Goal: Navigation & Orientation: Find specific page/section

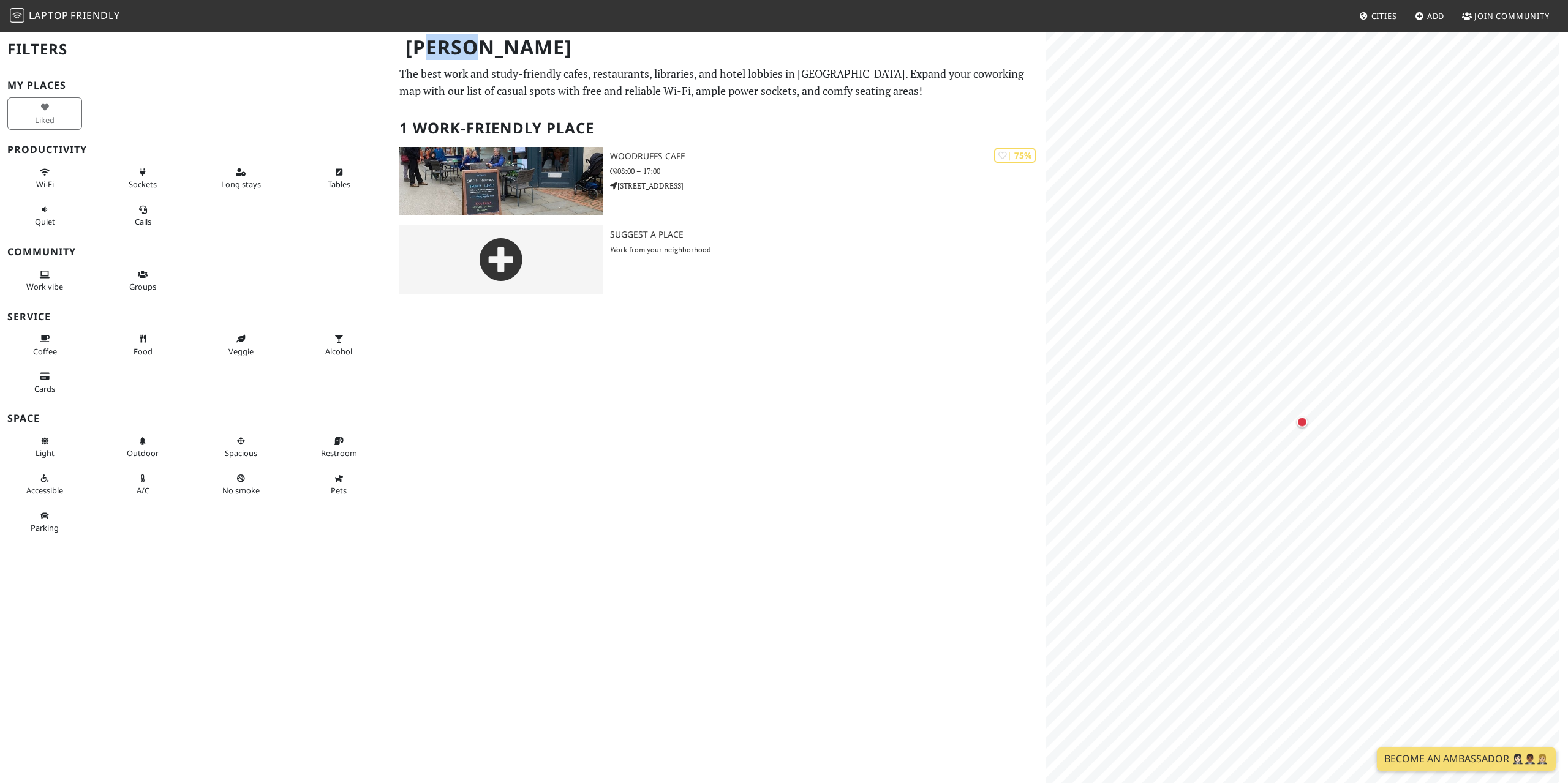
drag, startPoint x: 430, startPoint y: 76, endPoint x: 538, endPoint y: 78, distance: 108.0
click at [525, 77] on div "[PERSON_NAME]" at bounding box center [784, 55] width 1568 height 48
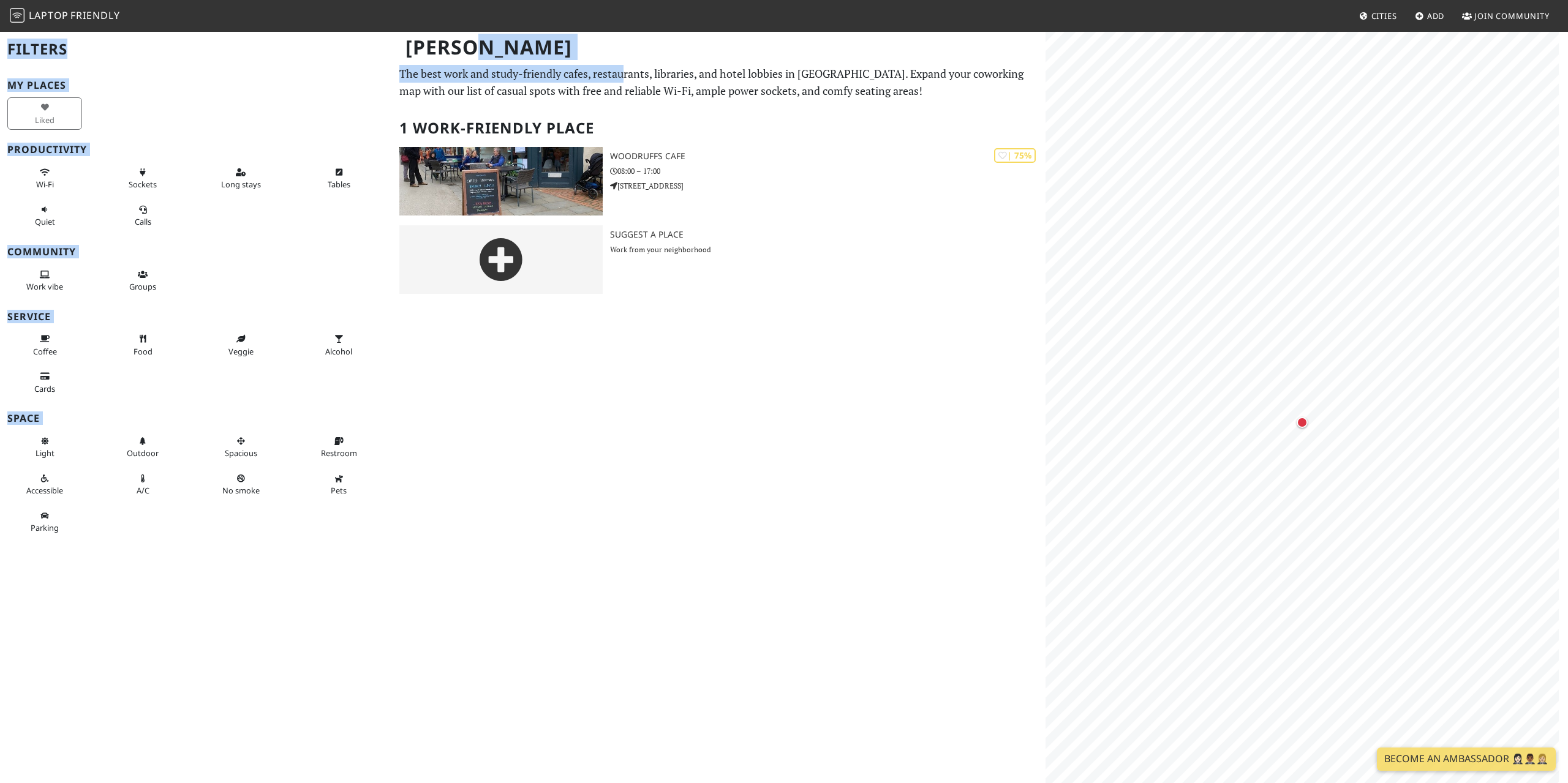
drag, startPoint x: 628, startPoint y: 80, endPoint x: 723, endPoint y: 72, distance: 95.3
click at [723, 72] on div "[PERSON_NAME] Filters My Places Liked Productivity Wi-Fi Sockets Long stays Tab…" at bounding box center [784, 167] width 1568 height 273
click at [740, 74] on div "[PERSON_NAME]" at bounding box center [784, 55] width 1568 height 48
drag, startPoint x: 743, startPoint y: 73, endPoint x: 810, endPoint y: 79, distance: 67.3
click at [810, 79] on div "[PERSON_NAME] Filters My Places Liked Productivity Wi-Fi Sockets Long stays Tab…" at bounding box center [784, 167] width 1568 height 273
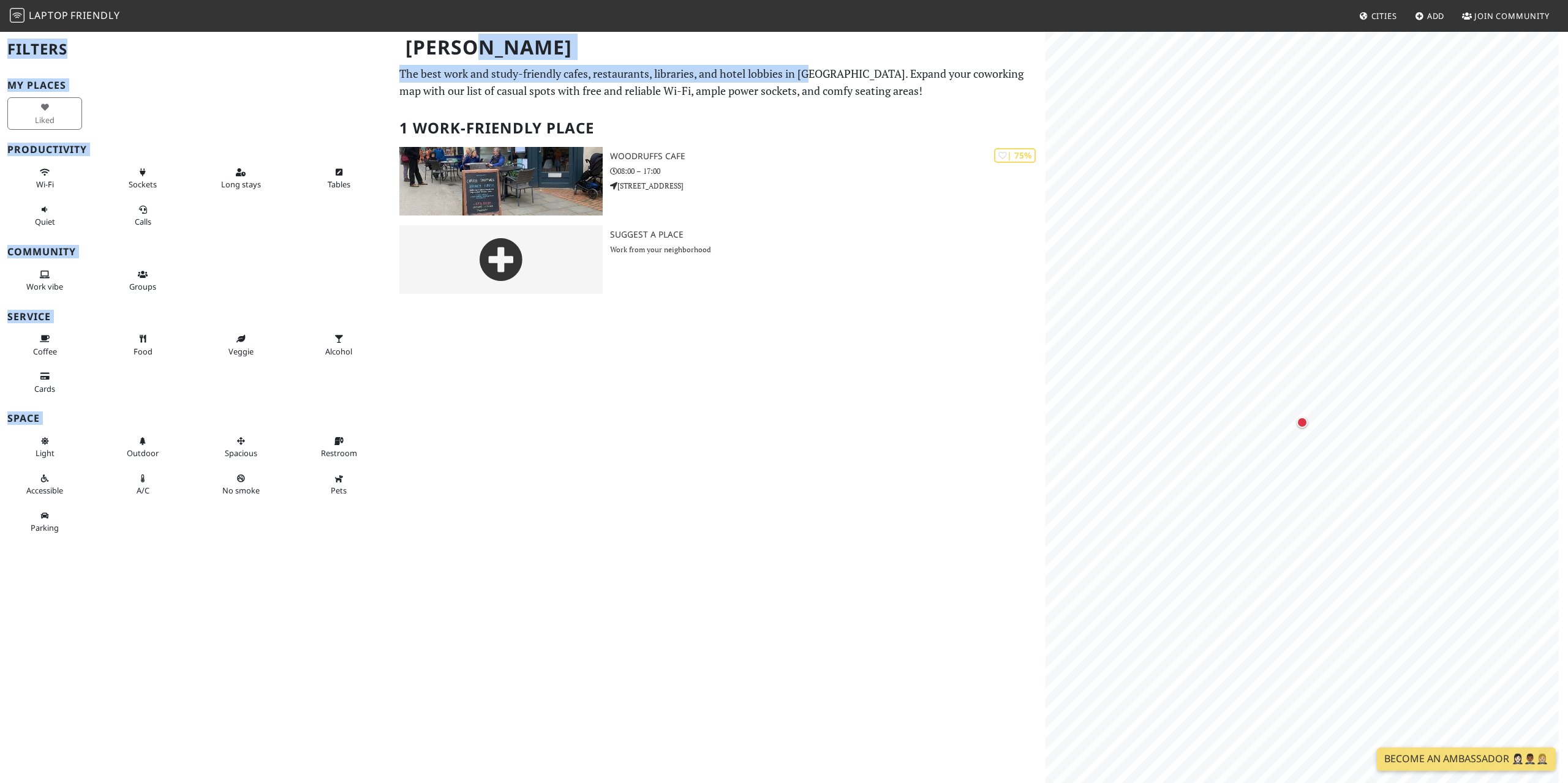
click at [848, 74] on div "[PERSON_NAME]" at bounding box center [784, 55] width 1568 height 48
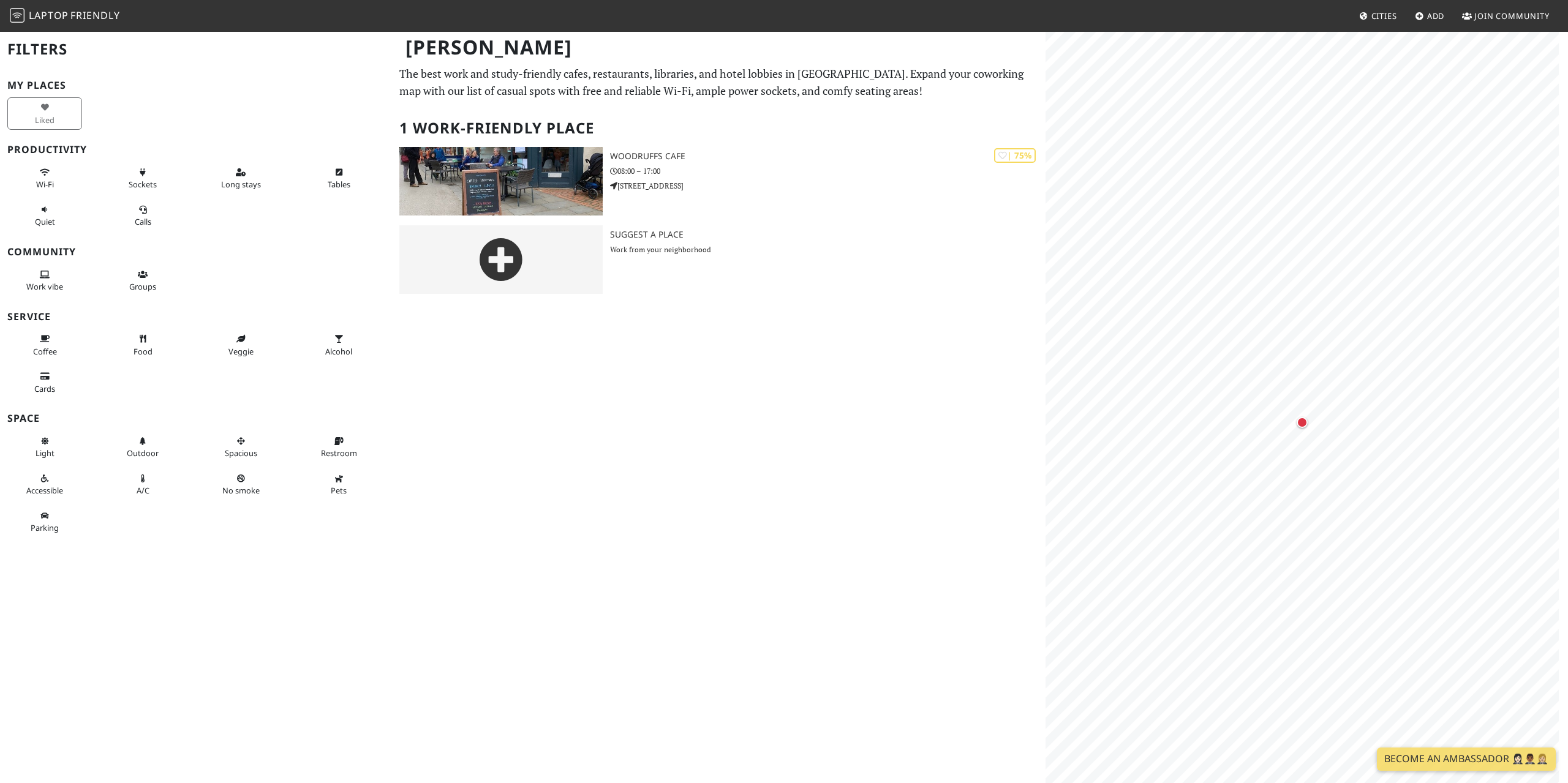
click at [846, 105] on div "The best work and study-friendly cafes, restaurants, libraries, and hotel lobbi…" at bounding box center [719, 184] width 654 height 239
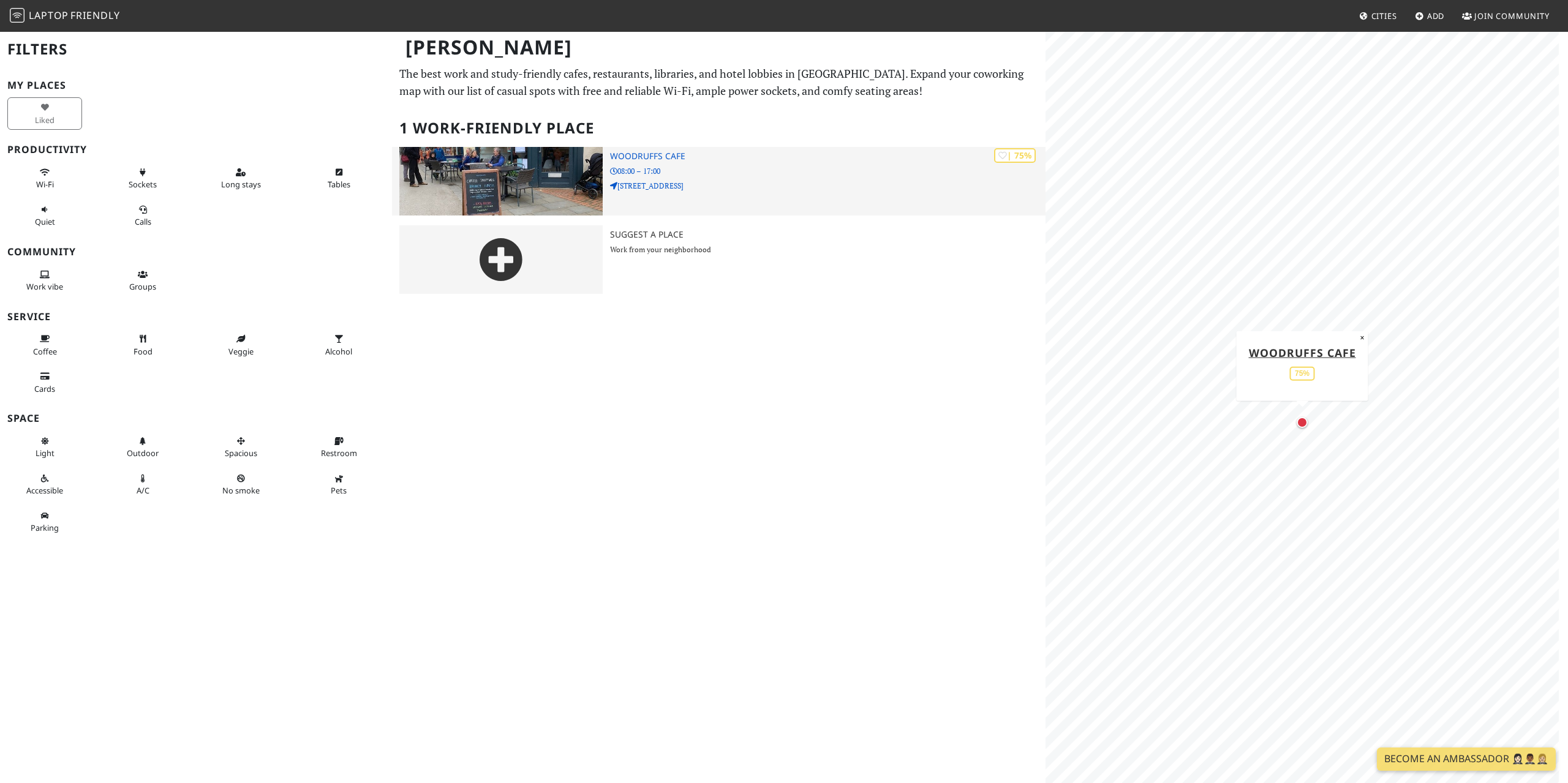
click at [635, 158] on h3 "Woodruffs Cafe" at bounding box center [828, 156] width 436 height 11
